Goal: Task Accomplishment & Management: Manage account settings

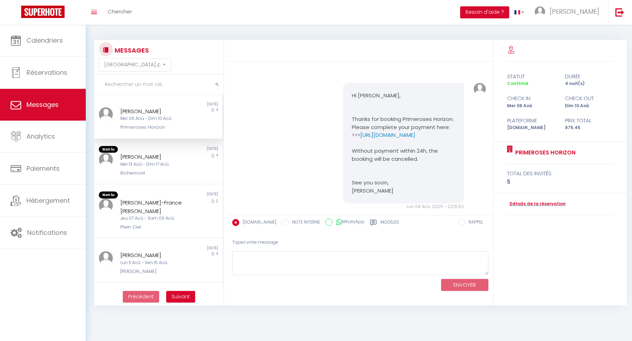
select select "message"
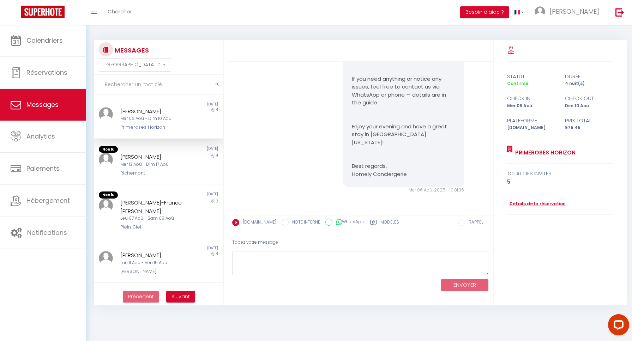
click at [147, 126] on div "Primeroses Horizon" at bounding box center [153, 127] width 66 height 7
click at [29, 104] on span "Messages" at bounding box center [42, 104] width 32 height 9
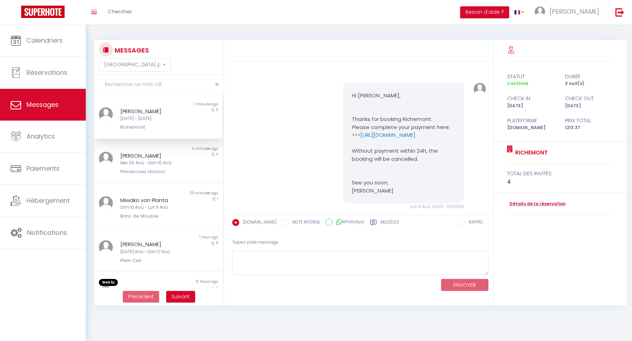
select select "message"
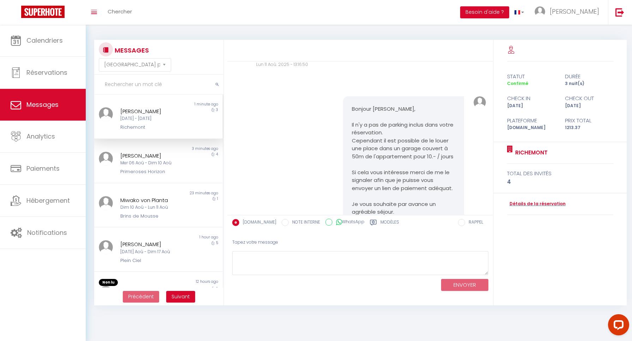
scroll to position [730, 0]
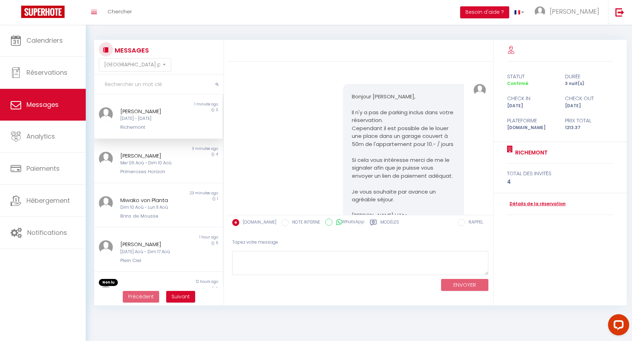
click at [529, 201] on link "Détails de la réservation" at bounding box center [536, 204] width 59 height 7
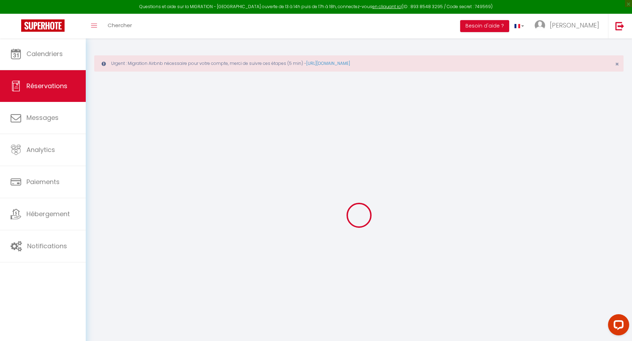
select select
checkbox input "false"
select select
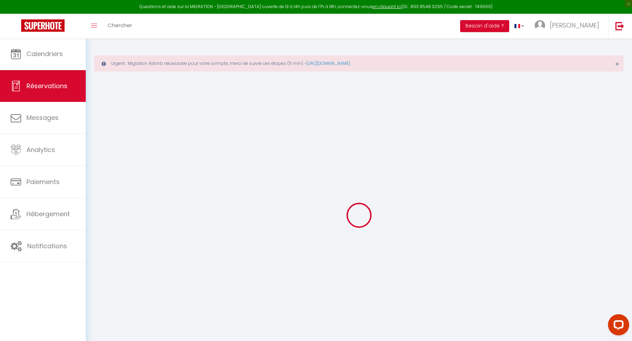
checkbox input "false"
type textarea "Bonjour, [PERSON_NAME] venons pour assister aux courses de VTT durant le week e…"
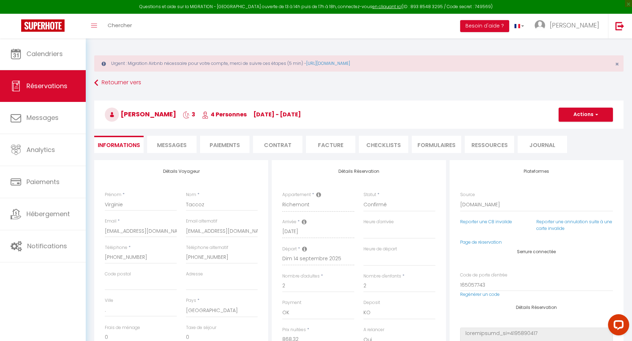
type input "259"
type input "60"
select select
checkbox input "false"
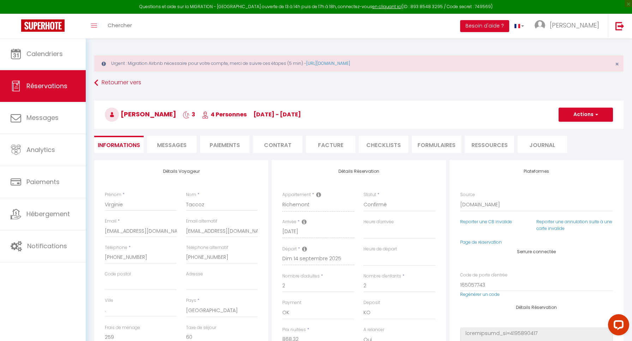
select select "18:30"
select select "11:00"
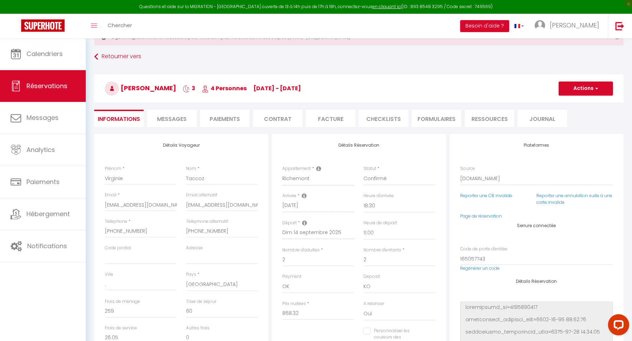
scroll to position [27, 0]
drag, startPoint x: 186, startPoint y: 203, endPoint x: 263, endPoint y: 204, distance: 76.6
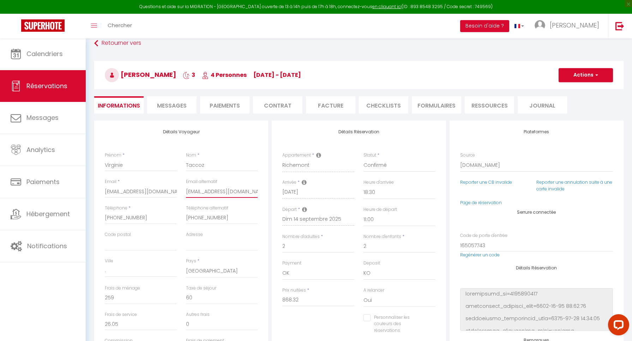
scroll to position [39, 0]
click at [597, 77] on span "button" at bounding box center [595, 75] width 4 height 6
drag, startPoint x: 432, startPoint y: 80, endPoint x: 409, endPoint y: 86, distance: 23.7
click at [432, 80] on h3 "[PERSON_NAME] 3 4 Personnes [DATE] - [DATE]" at bounding box center [358, 75] width 529 height 28
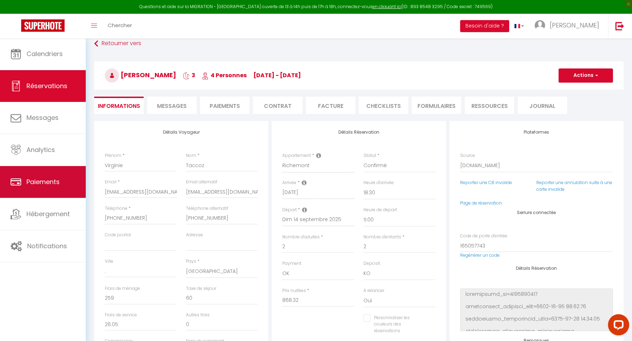
click at [41, 187] on link "Paiements" at bounding box center [43, 182] width 86 height 32
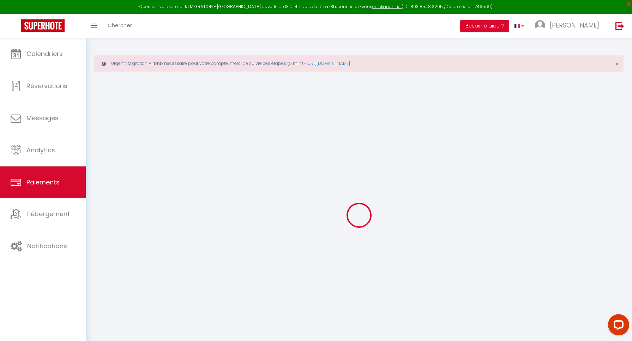
select select "2"
select select "0"
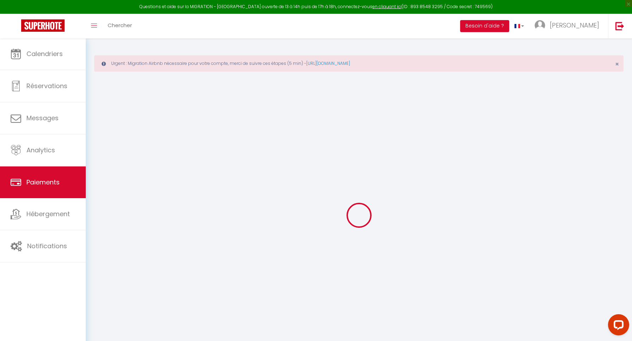
select select "0"
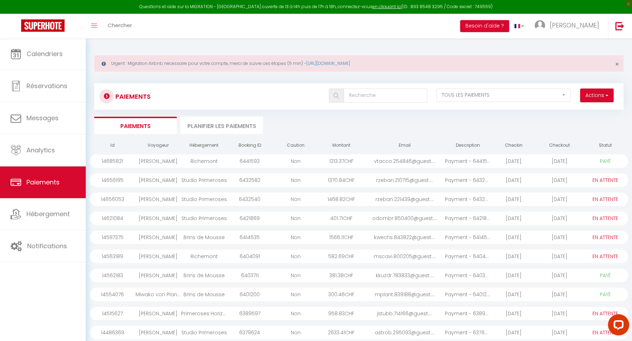
click at [594, 97] on button "Actions" at bounding box center [597, 96] width 34 height 14
click at [569, 110] on link "Créer nouveau lien paiement" at bounding box center [569, 110] width 87 height 9
select select
select select "other"
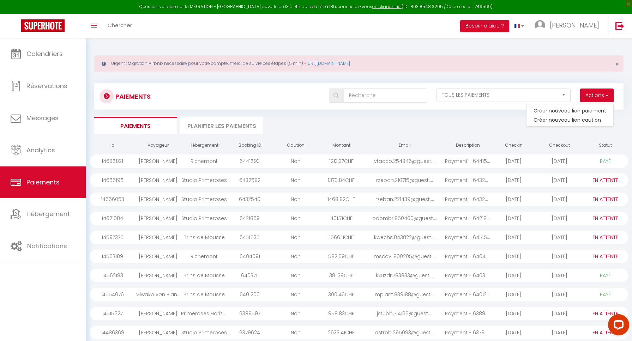
select select "11728"
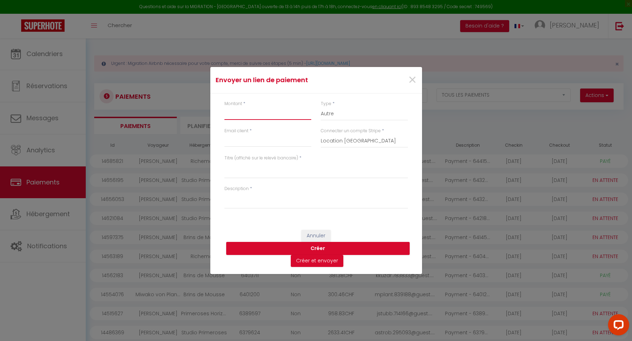
click at [237, 111] on input "Montant" at bounding box center [267, 113] width 87 height 13
type input "30"
click at [234, 140] on input "Email client" at bounding box center [267, 140] width 87 height 13
paste input "[EMAIL_ADDRESS][DOMAIN_NAME]"
type input "[EMAIL_ADDRESS][DOMAIN_NAME]"
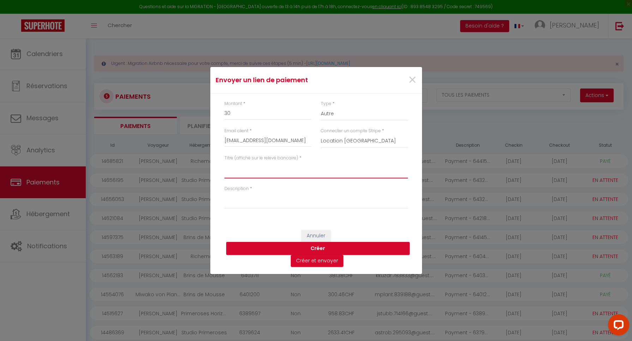
click at [238, 174] on textarea "Titre (affiché sur le relevé bancaire)" at bounding box center [315, 170] width 183 height 17
type textarea "Booking"
click at [245, 206] on textarea "Description" at bounding box center [315, 200] width 183 height 17
type textarea "Parking"
click at [317, 247] on button "Créer" at bounding box center [317, 248] width 183 height 13
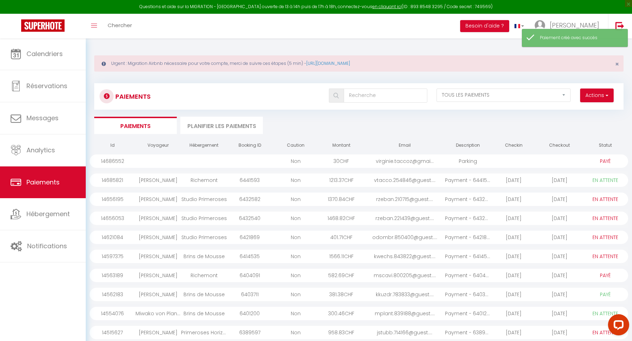
click at [166, 162] on div at bounding box center [158, 161] width 46 height 13
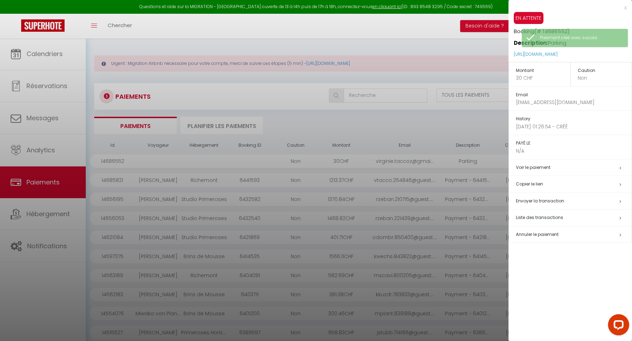
click at [531, 198] on span "Envoyer la transaction" at bounding box center [540, 201] width 48 height 6
type input "[EMAIL_ADDRESS][DOMAIN_NAME]"
type input "Booking - Parking"
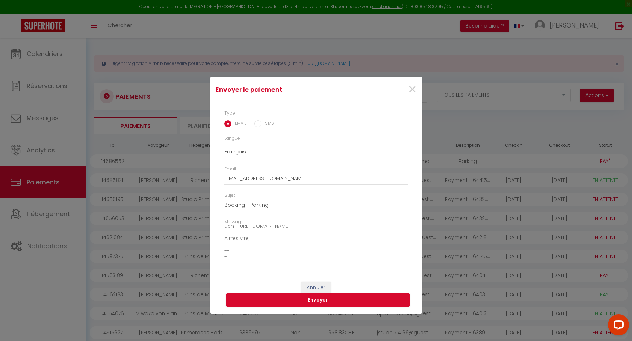
scroll to position [47, 0]
drag, startPoint x: 232, startPoint y: 256, endPoint x: 220, endPoint y: 248, distance: 14.1
click at [220, 248] on div "Message Bonjour, Nous vous invitons à cliquer sur le lien ci-dessous pour effec…" at bounding box center [315, 243] width 193 height 49
type textarea "Bonjour, Nous vous invitons à cliquer sur le lien ci-dessous pour effectuer le …"
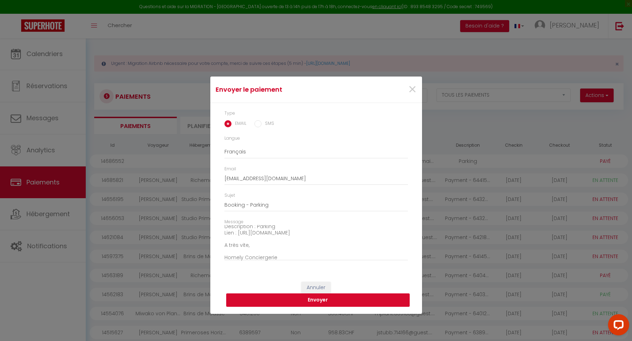
click at [318, 301] on button "Envoyer" at bounding box center [317, 300] width 183 height 13
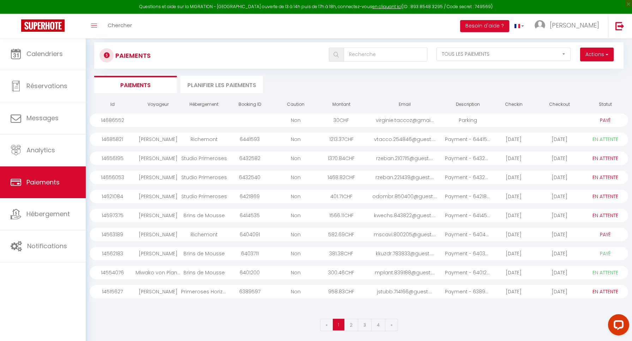
click at [113, 158] on div "14656195" at bounding box center [113, 158] width 46 height 13
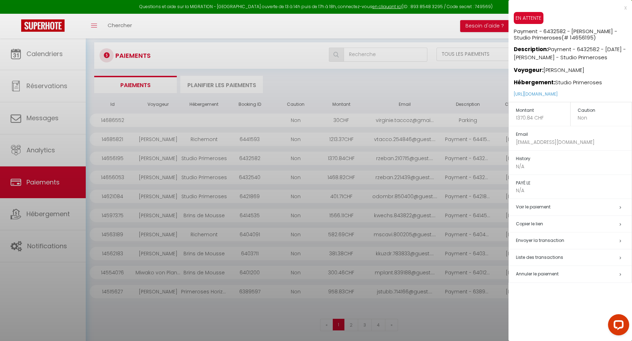
scroll to position [42, 0]
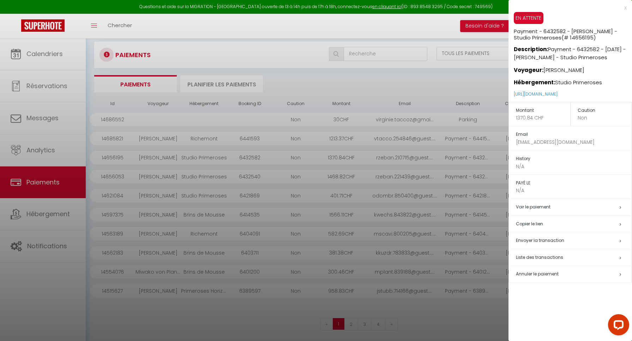
click at [449, 26] on div at bounding box center [316, 170] width 632 height 341
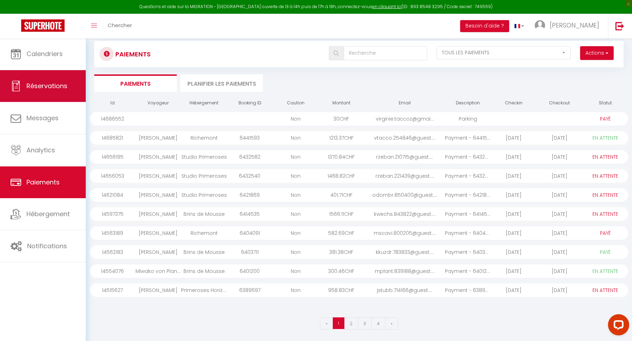
scroll to position [42, 0]
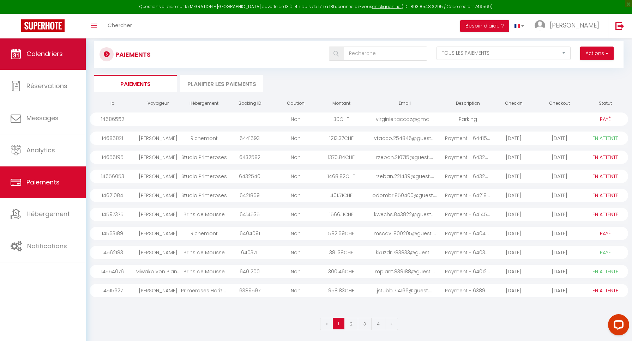
click at [53, 56] on span "Calendriers" at bounding box center [44, 53] width 36 height 9
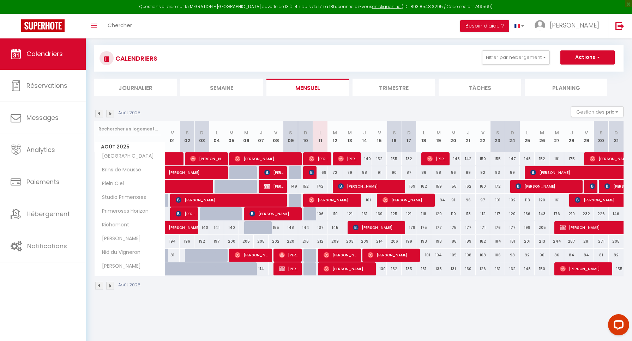
scroll to position [38, 0]
click at [110, 114] on img at bounding box center [110, 114] width 8 height 8
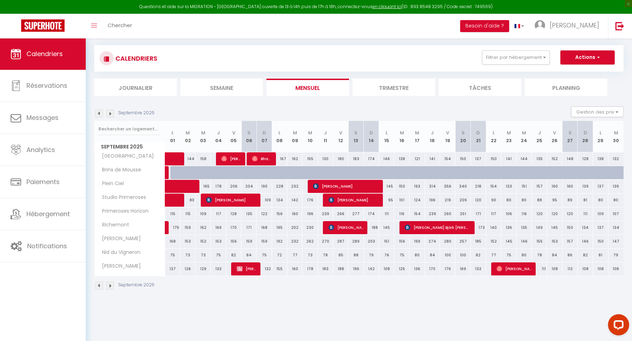
click at [99, 113] on img at bounding box center [99, 114] width 8 height 8
